Goal: Navigation & Orientation: Find specific page/section

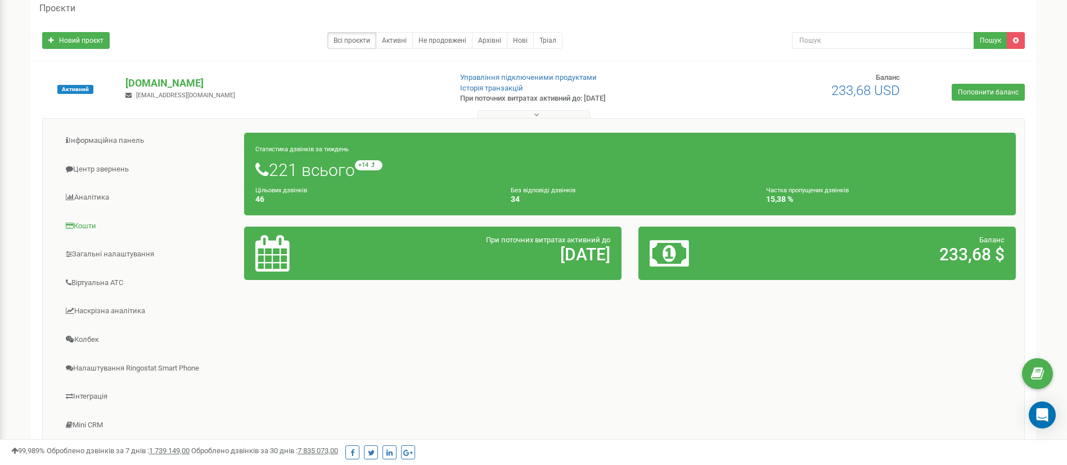
scroll to position [84, 0]
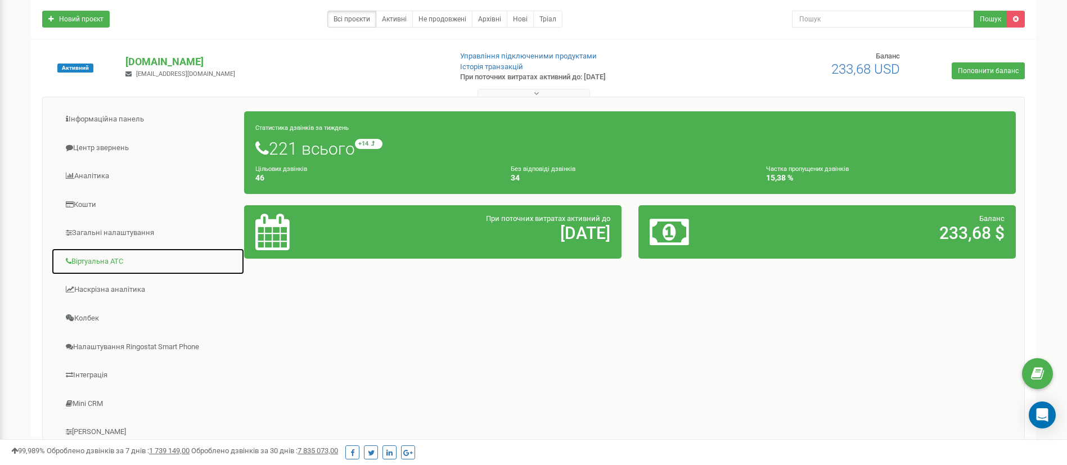
click at [95, 263] on link "Віртуальна АТС" at bounding box center [148, 262] width 194 height 28
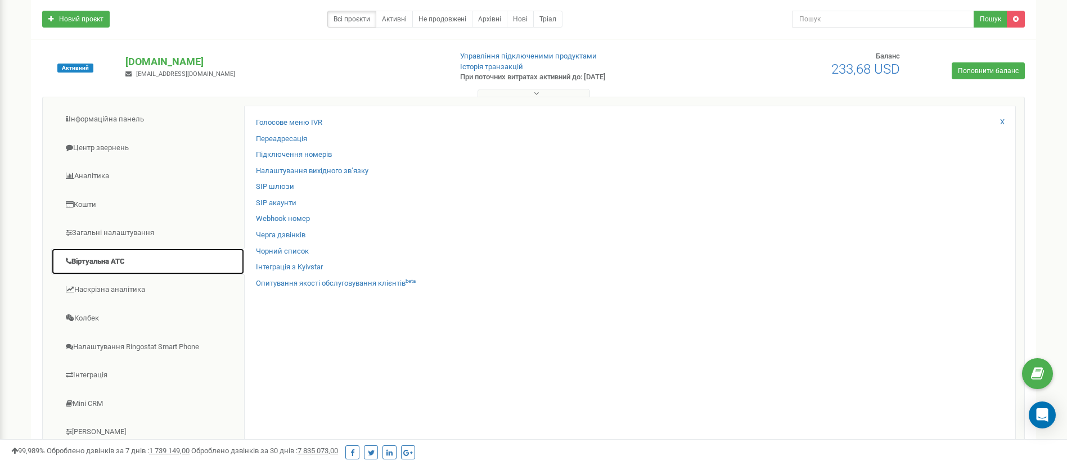
scroll to position [253, 0]
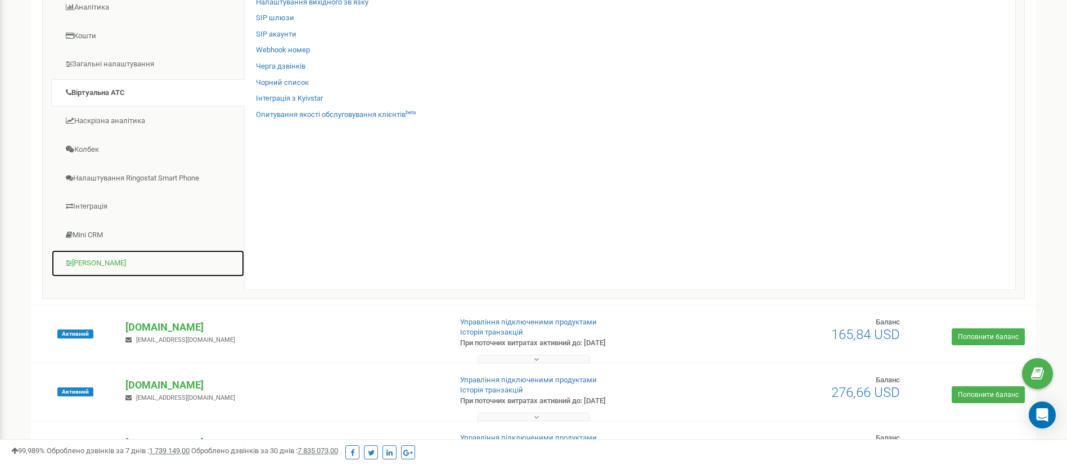
click at [83, 268] on link "[PERSON_NAME]" at bounding box center [148, 264] width 194 height 28
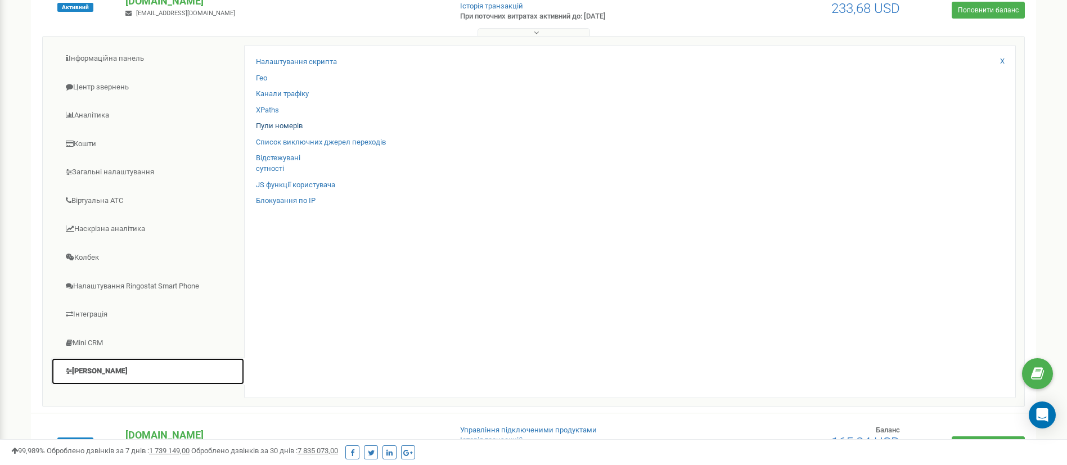
scroll to position [84, 0]
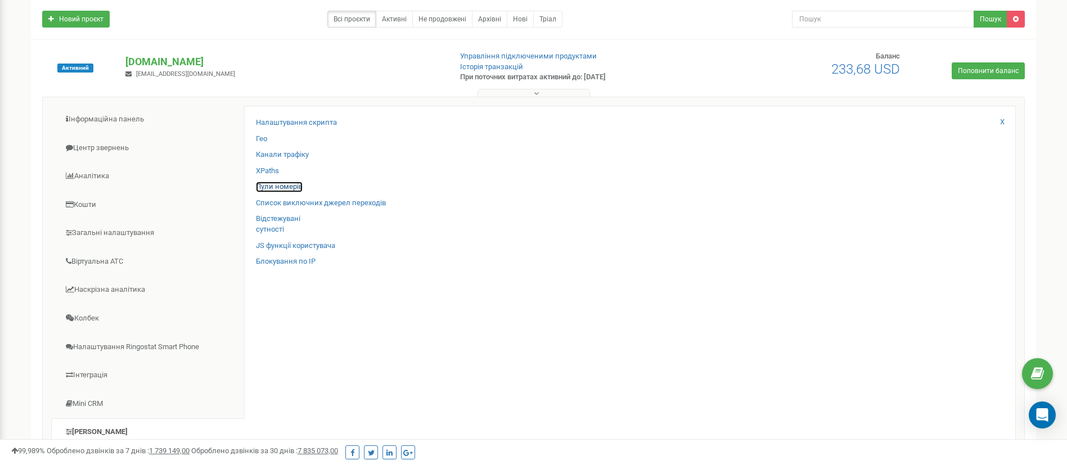
click at [282, 191] on link "Пули номерів" at bounding box center [279, 187] width 47 height 11
click at [282, 185] on link "Пули номерів" at bounding box center [279, 187] width 47 height 11
